Goal: Task Accomplishment & Management: Complete application form

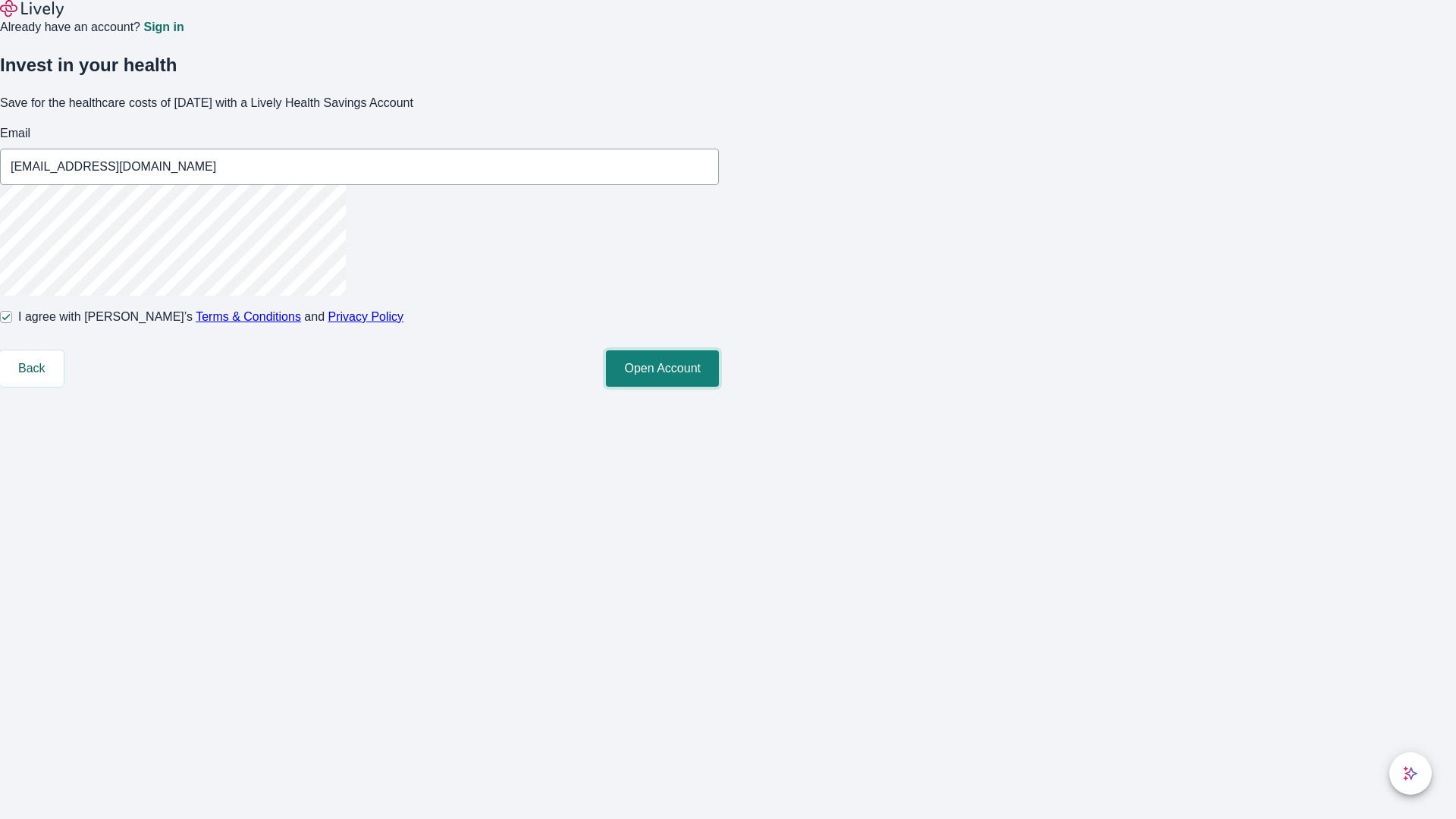
click at [719, 386] on button "Open Account" at bounding box center [662, 368] width 113 height 36
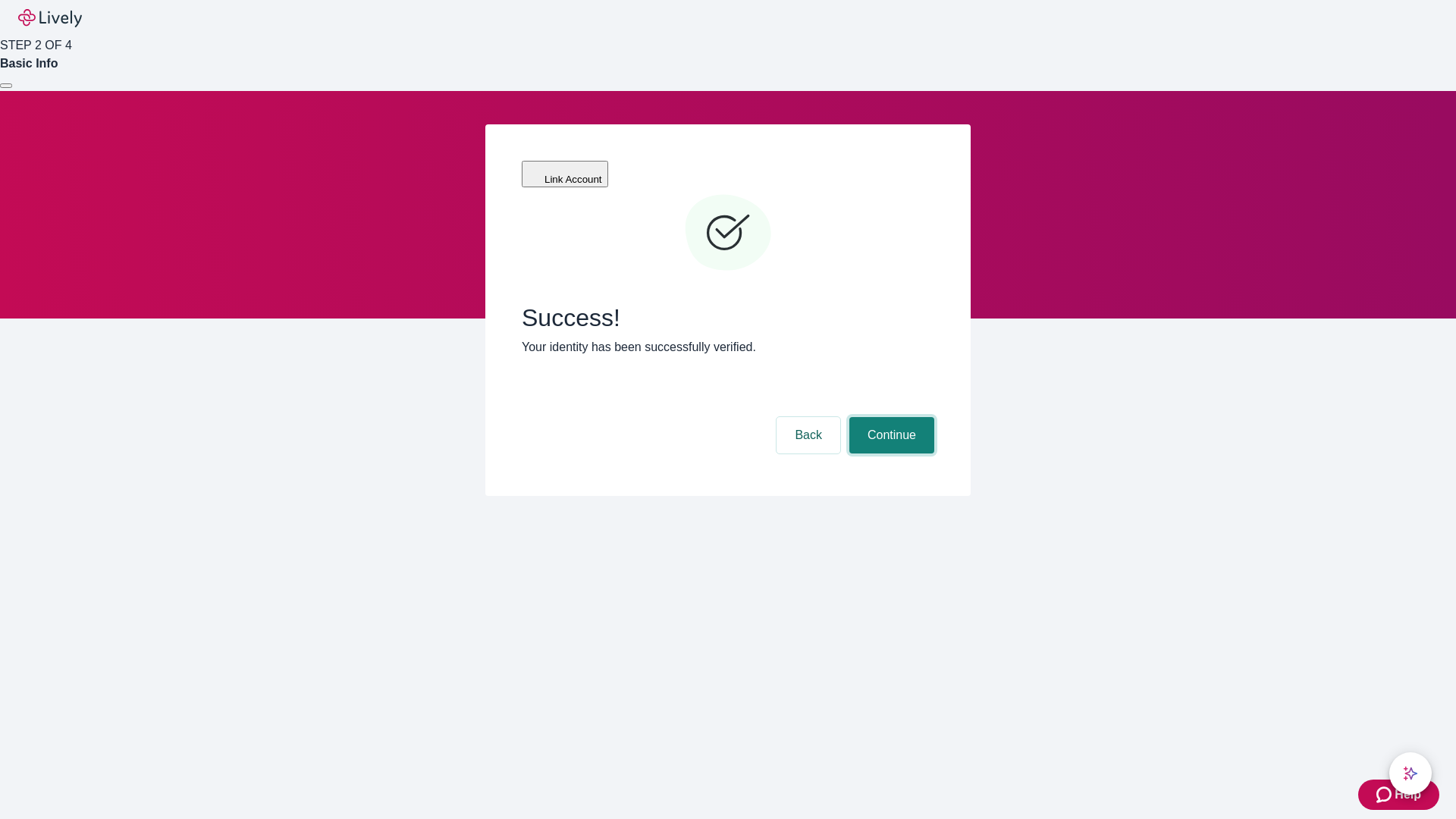
click at [889, 417] on button "Continue" at bounding box center [892, 435] width 85 height 36
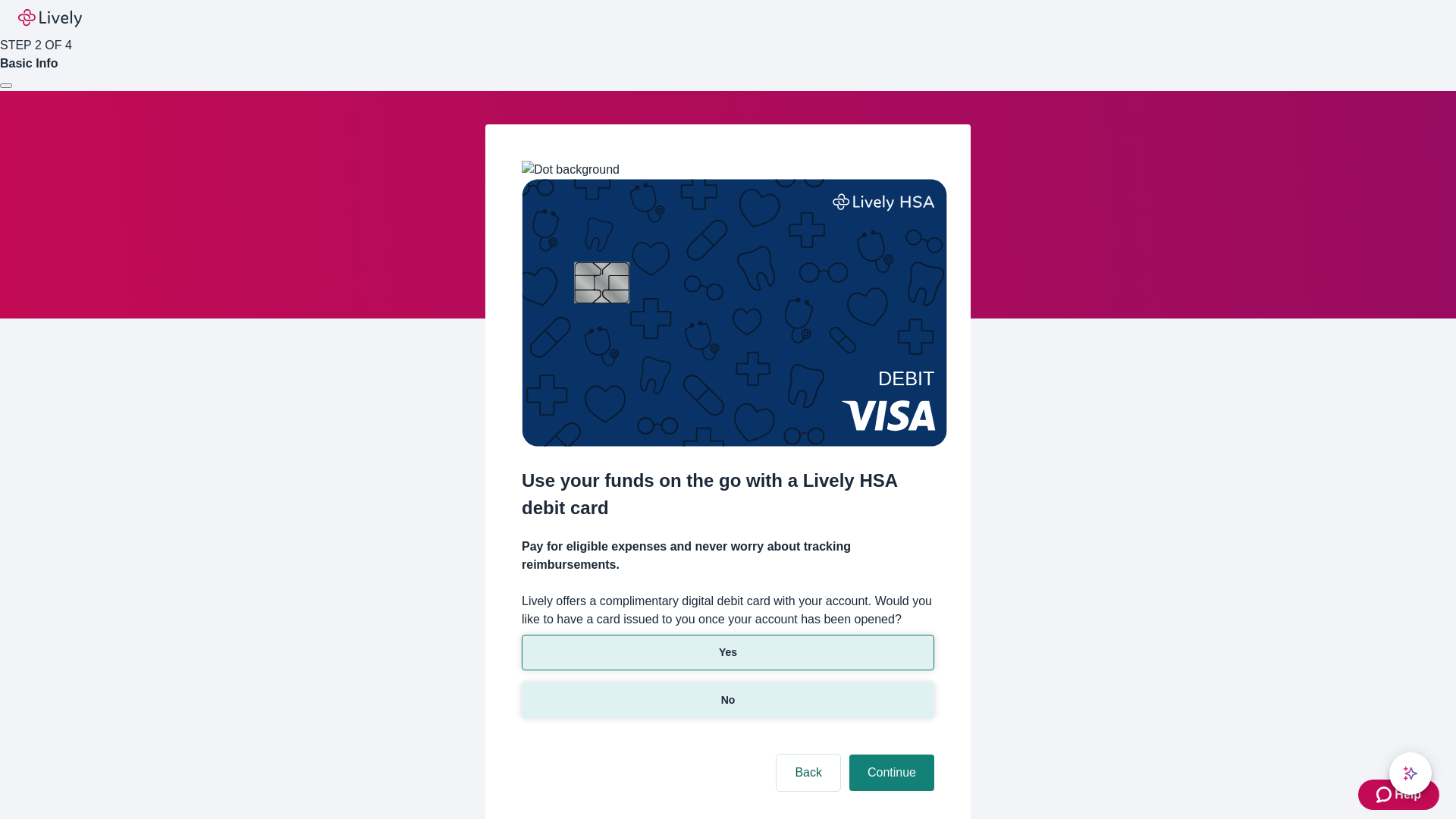
click at [728, 692] on p "No" at bounding box center [728, 700] width 14 height 16
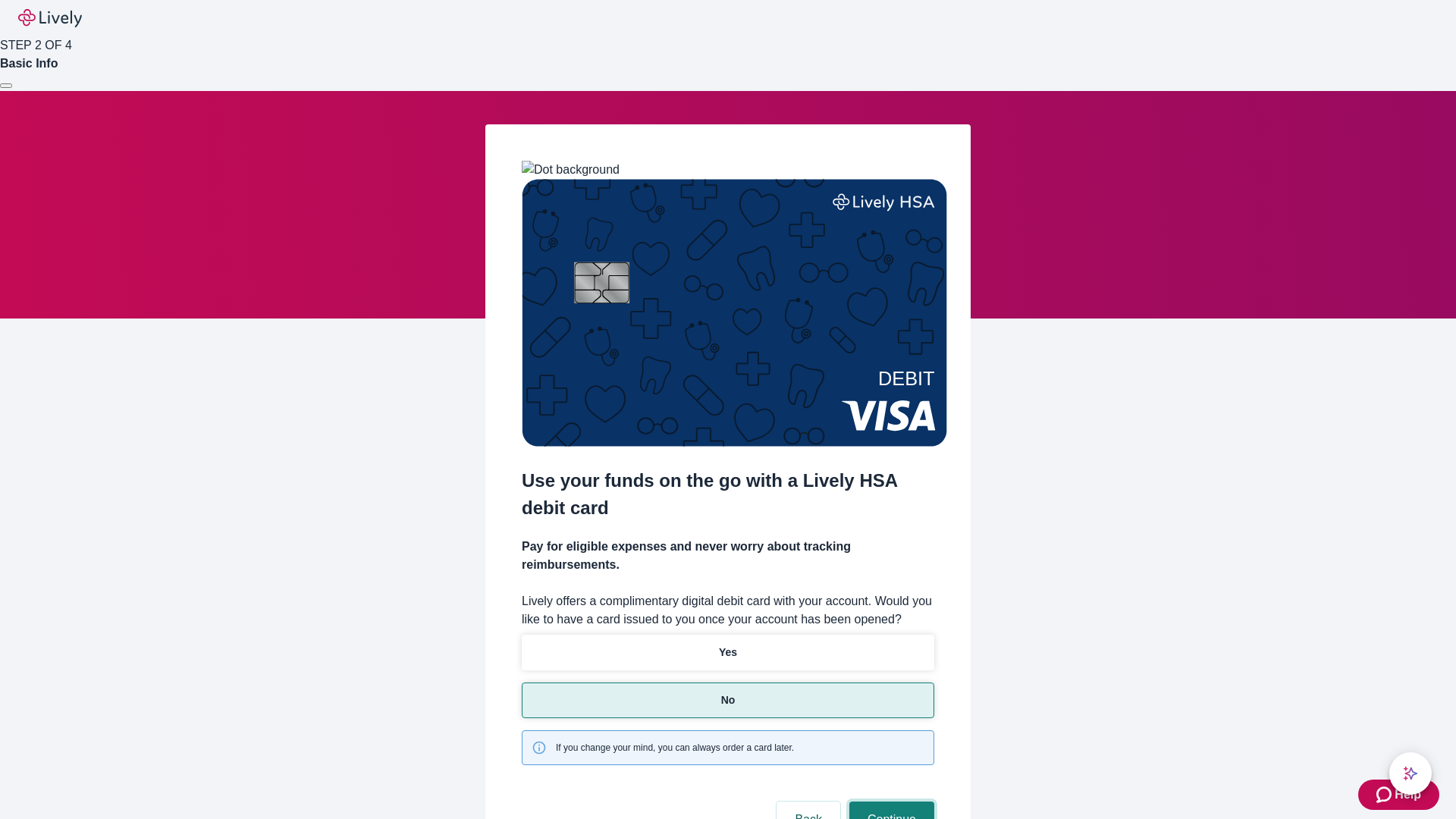
click at [889, 801] on button "Continue" at bounding box center [892, 819] width 85 height 36
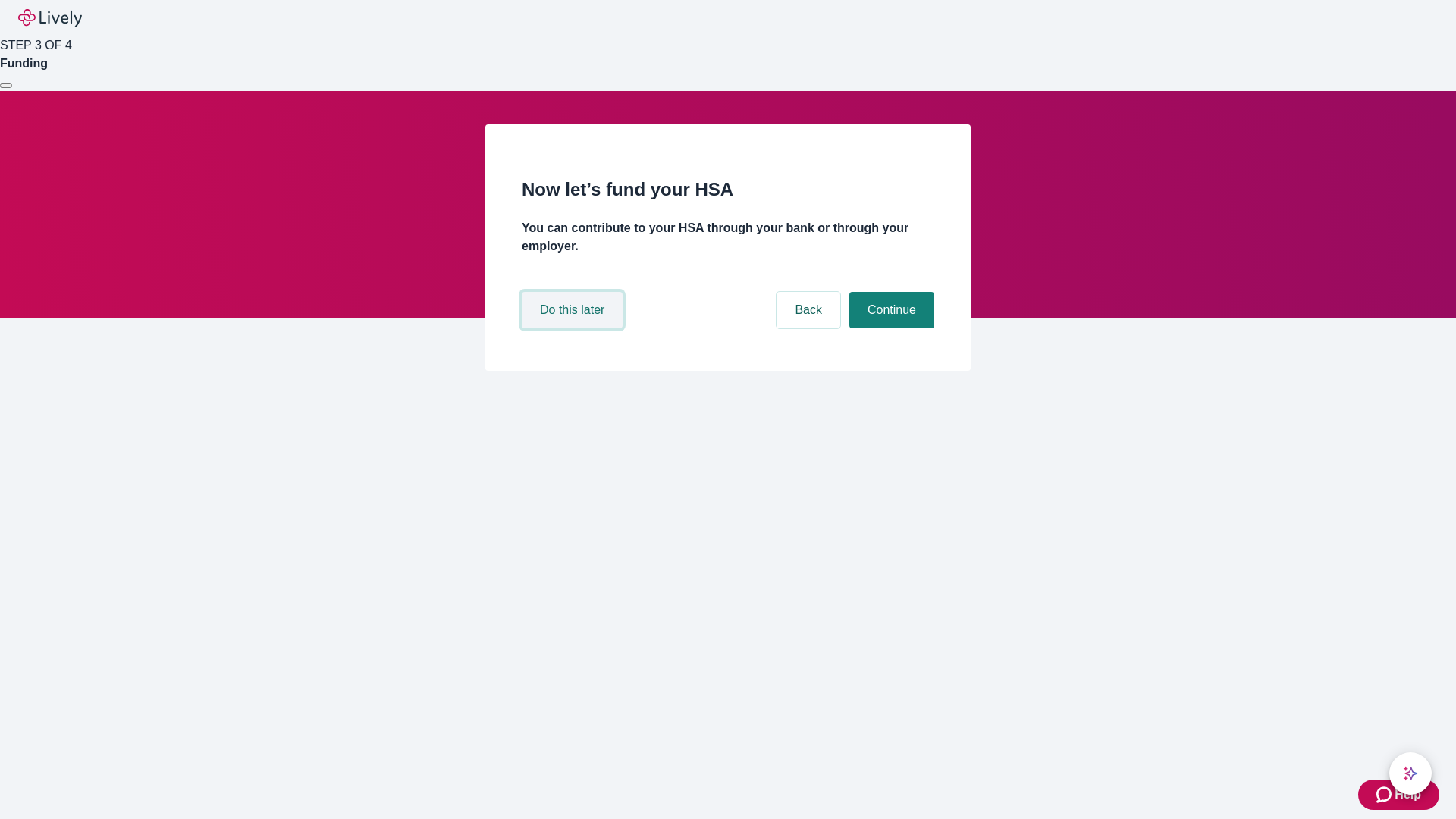
click at [574, 329] on button "Do this later" at bounding box center [572, 310] width 101 height 36
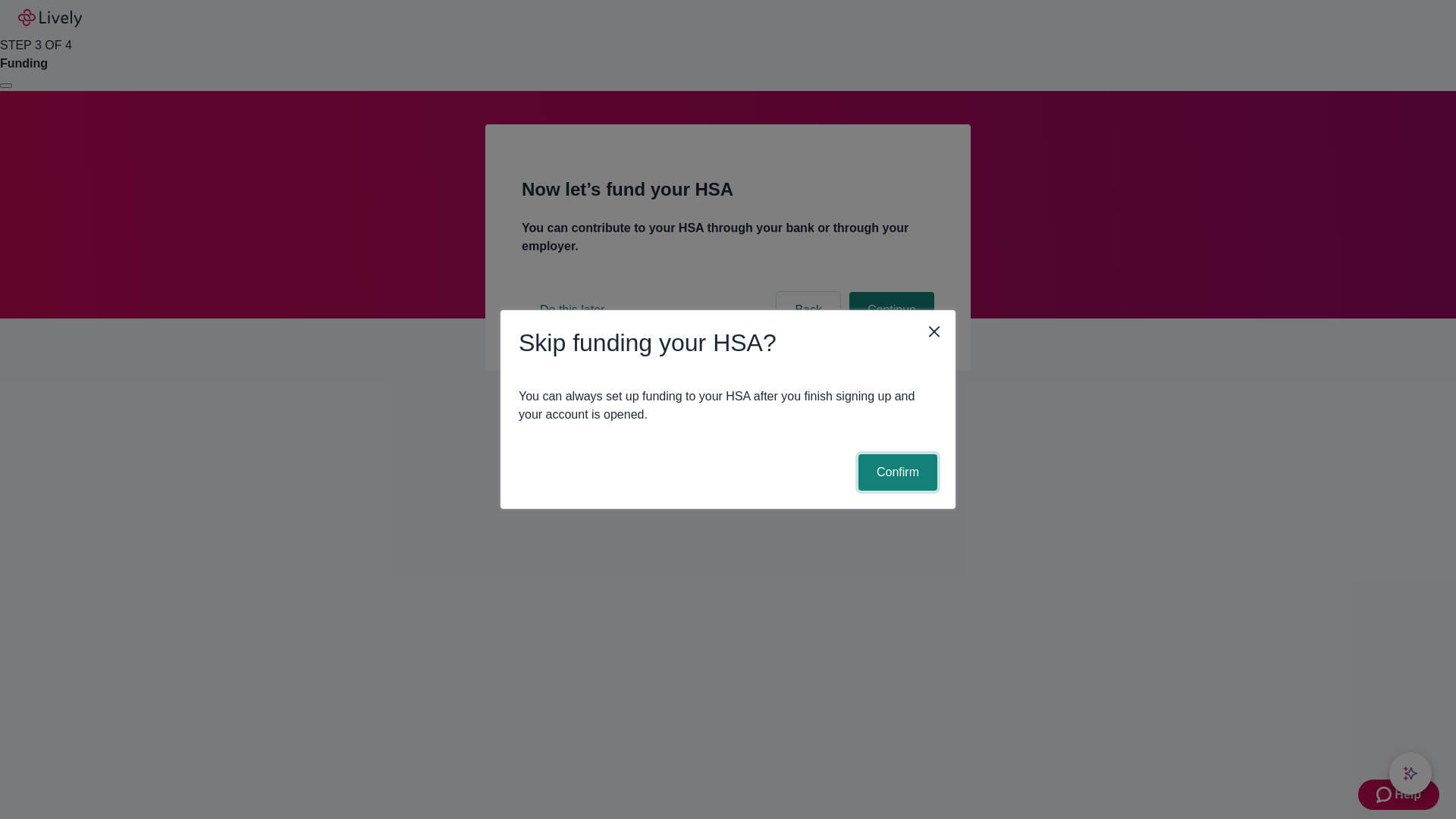
click at [895, 473] on button "Confirm" at bounding box center [897, 472] width 79 height 36
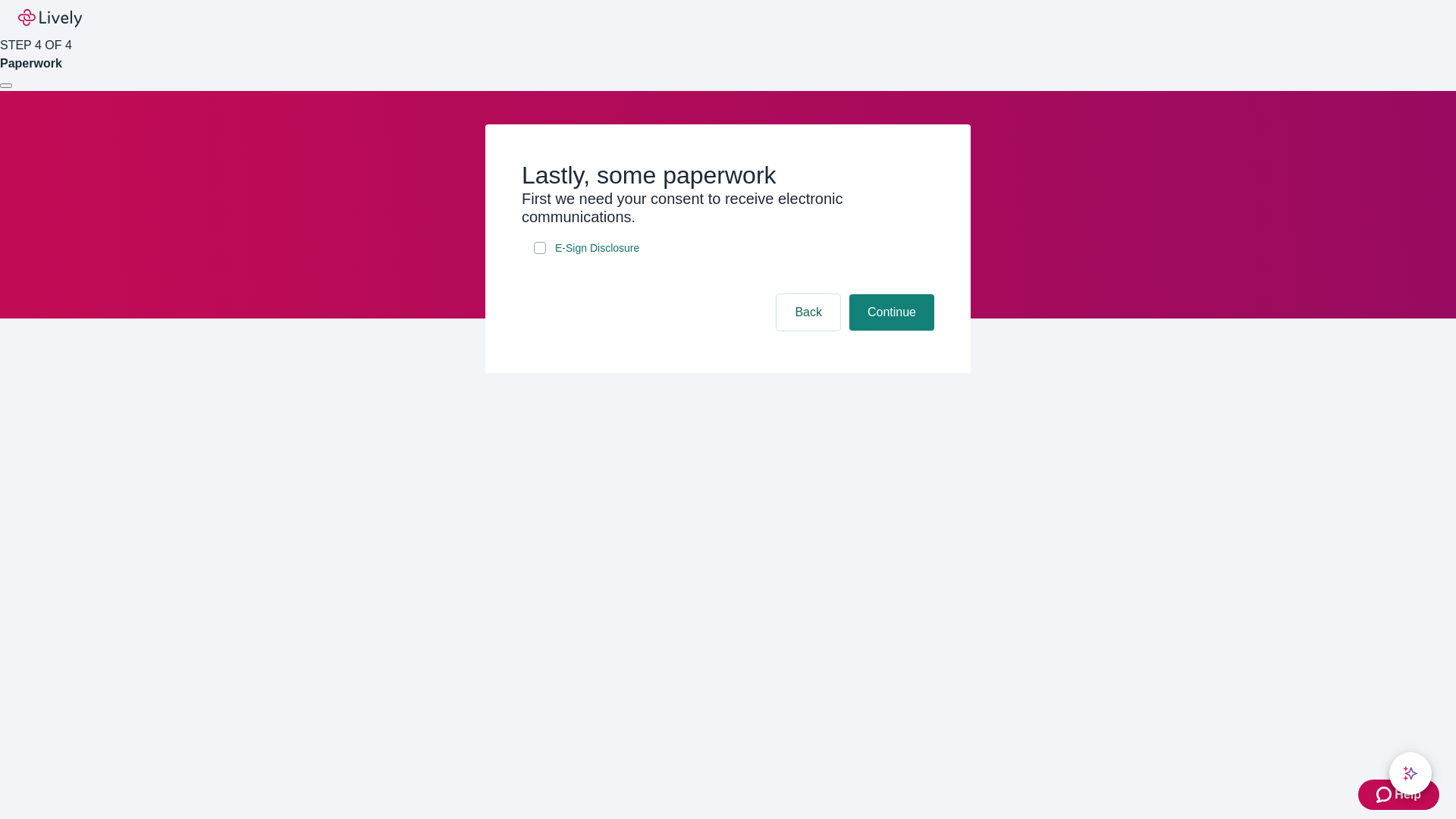
click at [540, 254] on input "E-Sign Disclosure" at bounding box center [540, 248] width 12 height 12
checkbox input "true"
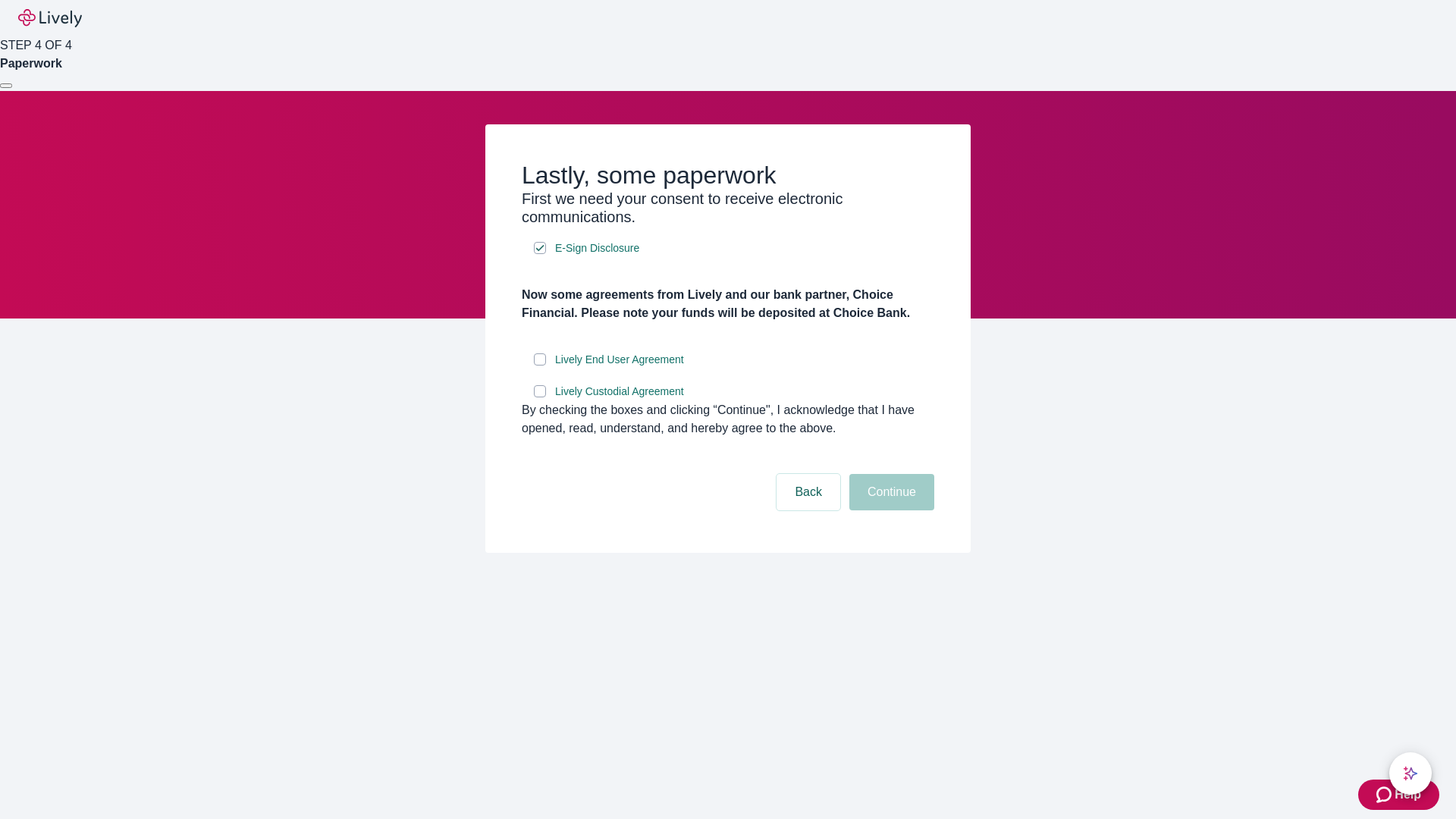
click at [540, 365] on input "Lively End User Agreement" at bounding box center [540, 360] width 12 height 12
checkbox input "true"
click at [540, 397] on input "Lively Custodial Agreement" at bounding box center [540, 392] width 12 height 12
checkbox input "true"
click at [889, 511] on button "Continue" at bounding box center [892, 492] width 85 height 36
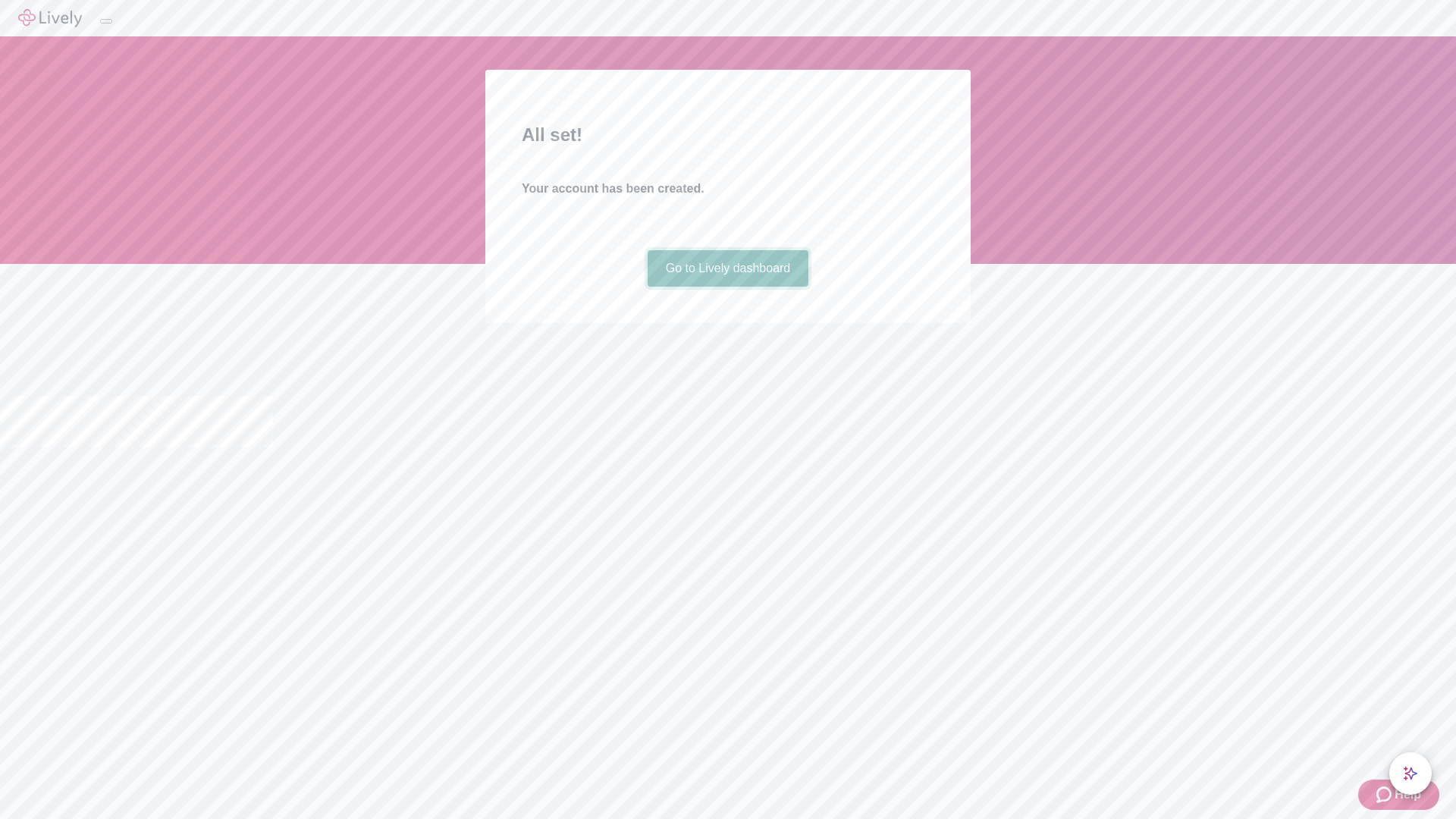
click at [728, 287] on link "Go to Lively dashboard" at bounding box center [728, 268] width 162 height 36
